Goal: Transaction & Acquisition: Obtain resource

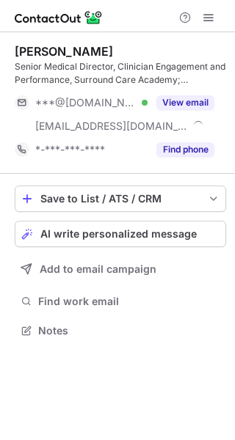
scroll to position [321, 235]
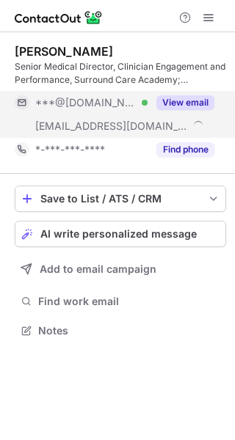
click at [194, 101] on button "View email" at bounding box center [185, 102] width 58 height 15
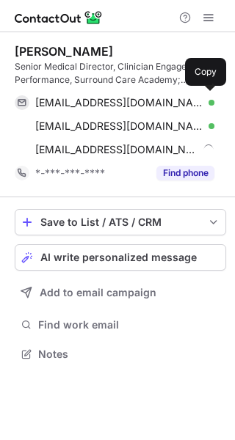
scroll to position [344, 235]
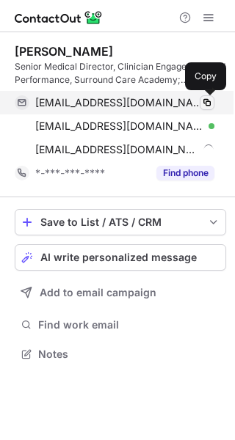
click at [208, 103] on span at bounding box center [207, 103] width 12 height 12
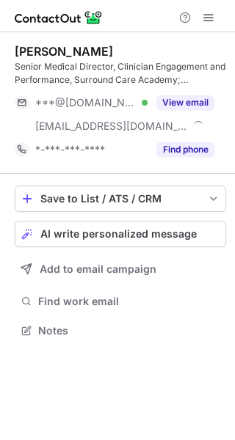
scroll to position [321, 235]
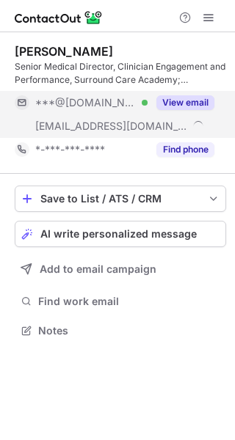
click at [182, 99] on button "View email" at bounding box center [185, 102] width 58 height 15
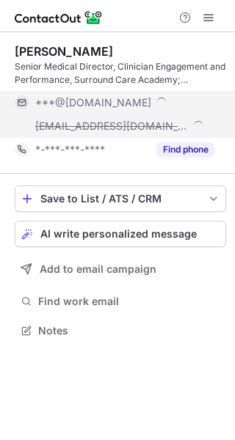
scroll to position [344, 235]
